Goal: Transaction & Acquisition: Purchase product/service

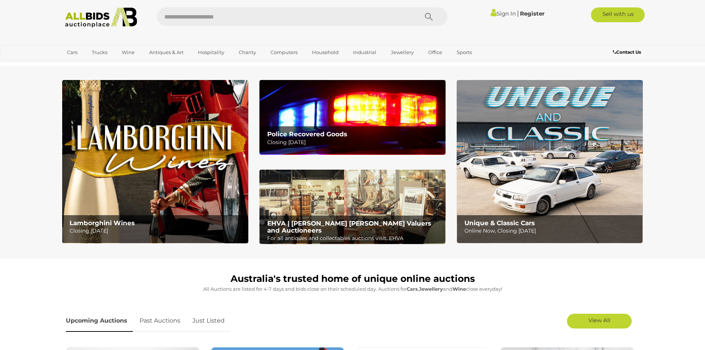
click at [340, 129] on div "Police Recovered Goods Closing Tuesday 14th October" at bounding box center [355, 138] width 182 height 24
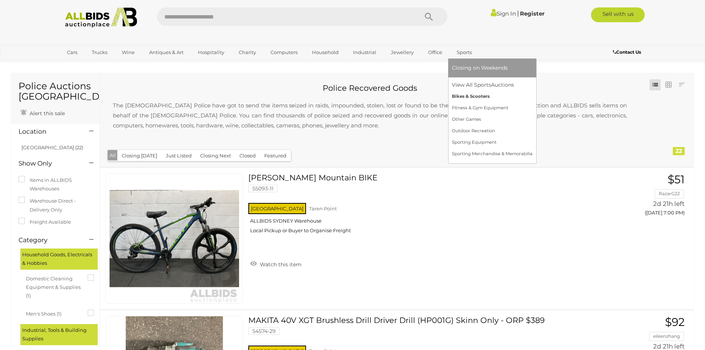
click at [460, 94] on link "Bikes & Scooters" at bounding box center [492, 96] width 81 height 11
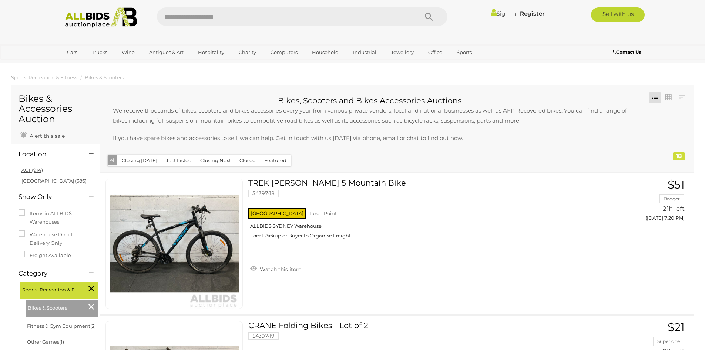
click at [36, 169] on link "ACT (914)" at bounding box center [31, 170] width 21 height 6
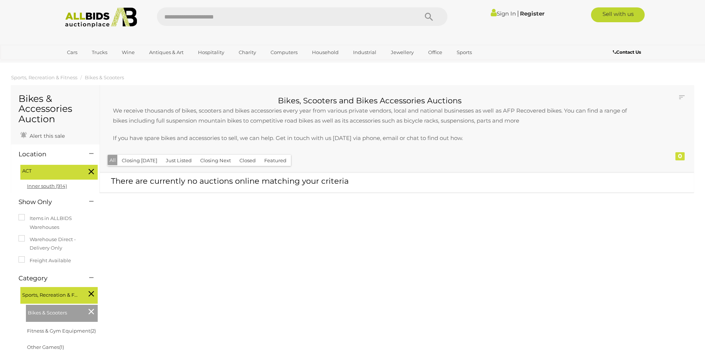
click at [51, 184] on link "Inner south (914)" at bounding box center [47, 186] width 40 height 6
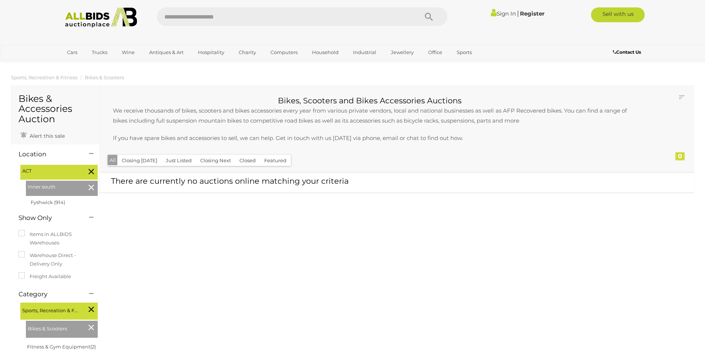
click at [91, 190] on icon at bounding box center [92, 188] width 6 height 10
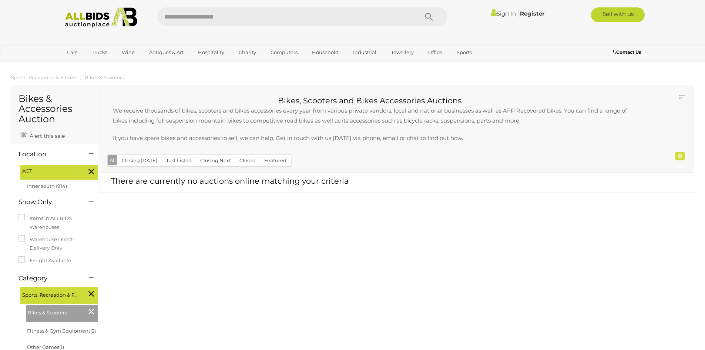
click at [90, 171] on icon at bounding box center [92, 172] width 6 height 10
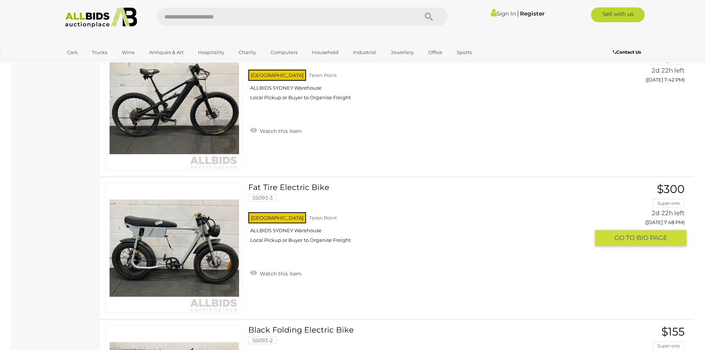
scroll to position [1592, 0]
